Goal: Task Accomplishment & Management: Use online tool/utility

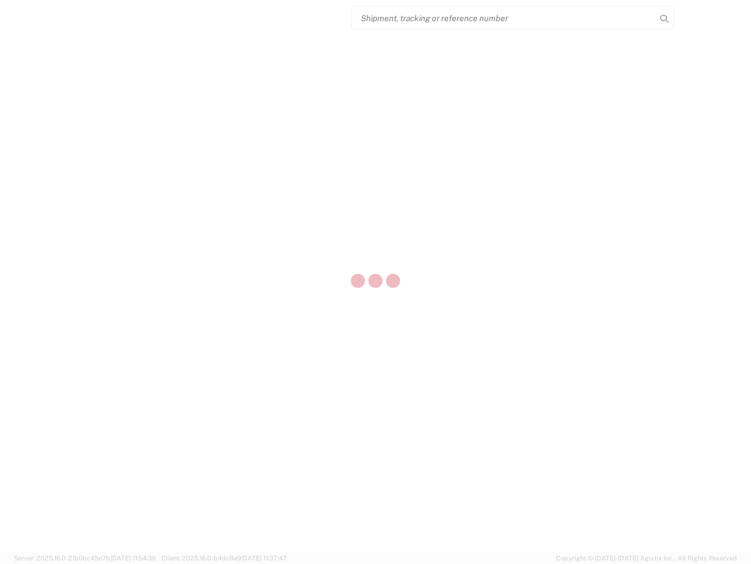
select select "US"
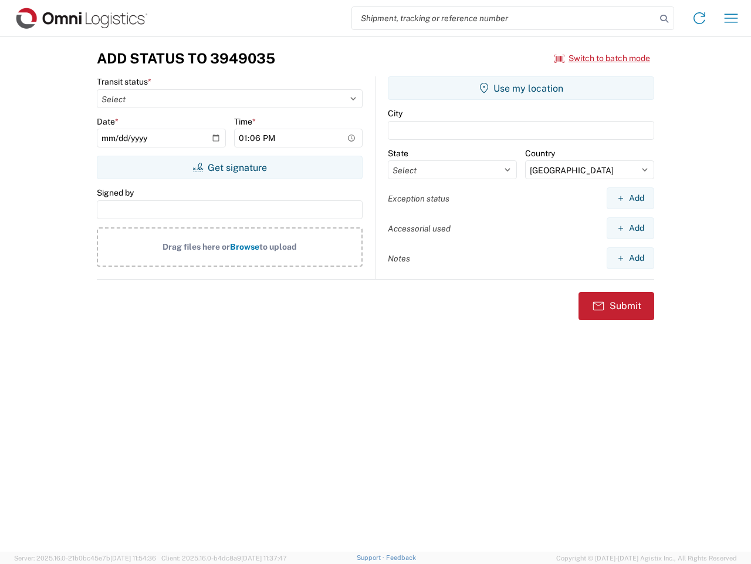
click at [504, 18] on input "search" at bounding box center [504, 18] width 304 height 22
click at [664, 19] on icon at bounding box center [664, 19] width 16 height 16
click at [700, 18] on icon at bounding box center [699, 18] width 19 height 19
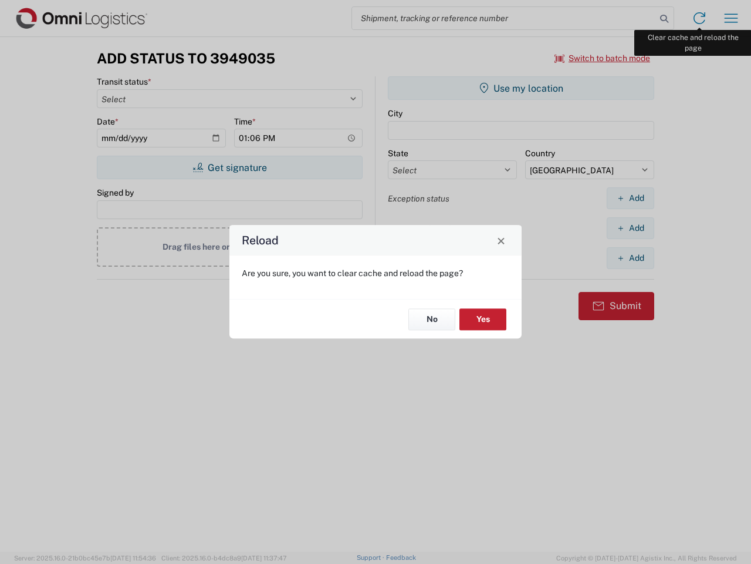
click at [731, 18] on div "Reload Are you sure, you want to clear cache and reload the page? No Yes" at bounding box center [375, 282] width 751 height 564
click at [603, 58] on div "Reload Are you sure, you want to clear cache and reload the page? No Yes" at bounding box center [375, 282] width 751 height 564
click at [230, 167] on div "Reload Are you sure, you want to clear cache and reload the page? No Yes" at bounding box center [375, 282] width 751 height 564
click at [521, 88] on div "Reload Are you sure, you want to clear cache and reload the page? No Yes" at bounding box center [375, 282] width 751 height 564
click at [630, 198] on div "Reload Are you sure, you want to clear cache and reload the page? No Yes" at bounding box center [375, 282] width 751 height 564
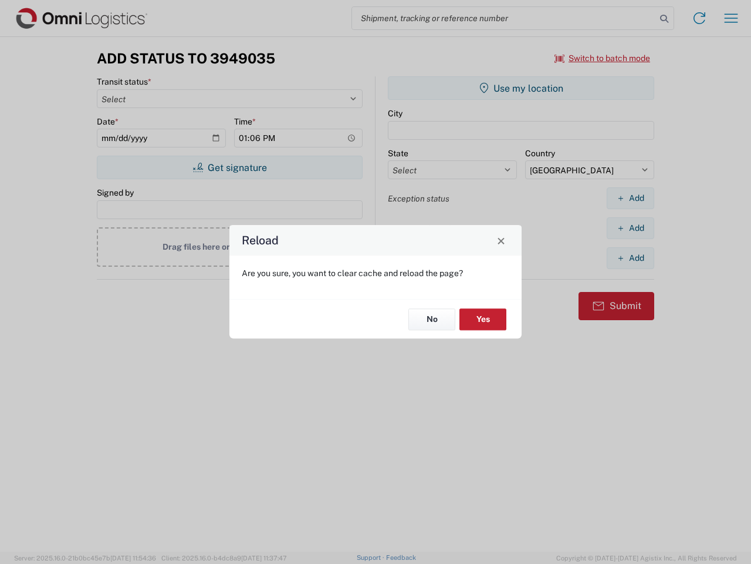
click at [630, 228] on div "Reload Are you sure, you want to clear cache and reload the page? No Yes" at bounding box center [375, 282] width 751 height 564
click at [630, 258] on div "Reload Are you sure, you want to clear cache and reload the page? No Yes" at bounding box center [375, 282] width 751 height 564
